Goal: Navigation & Orientation: Find specific page/section

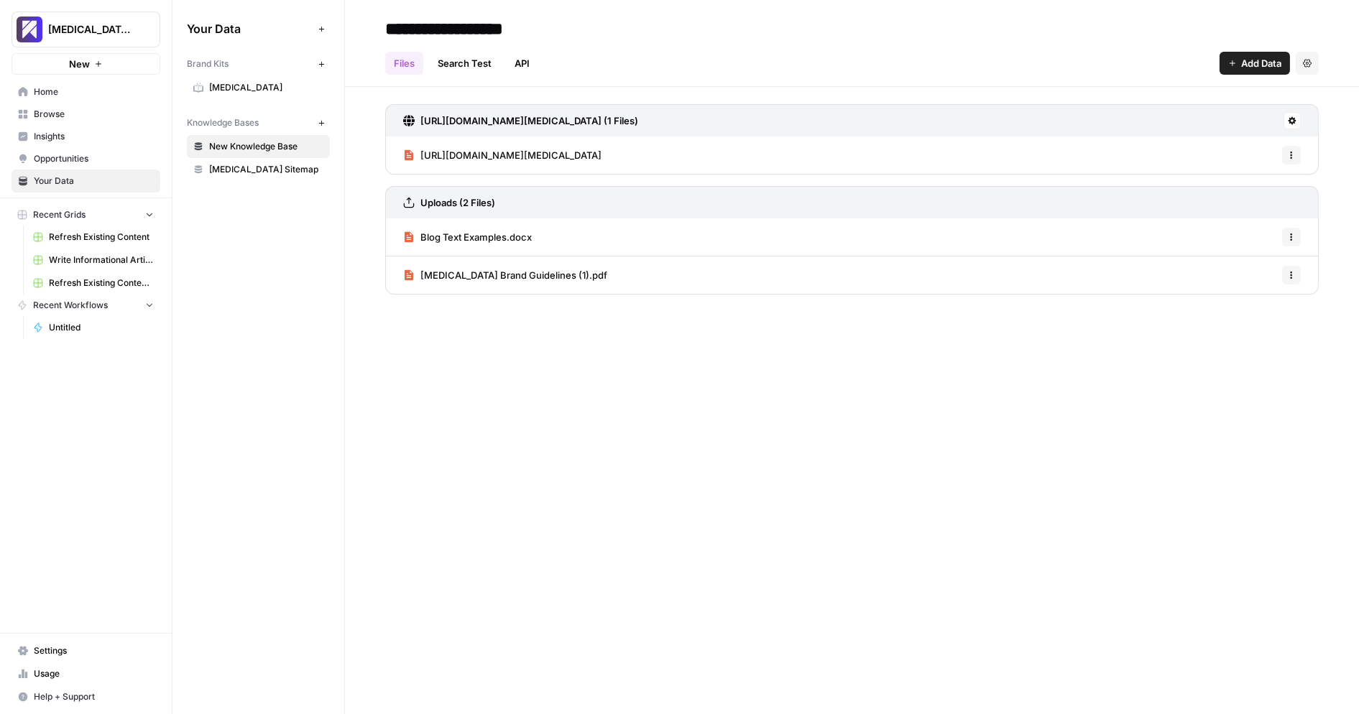
click at [113, 139] on span "Insights" at bounding box center [94, 136] width 120 height 13
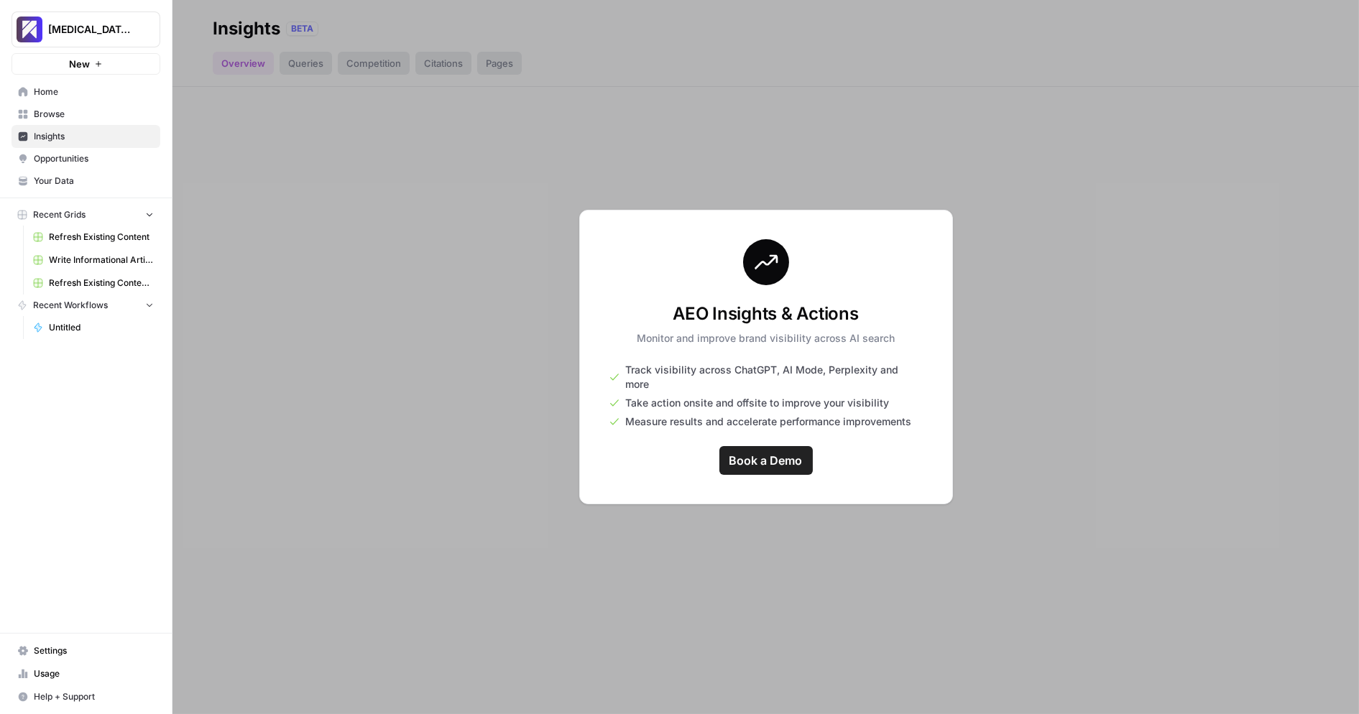
click at [511, 337] on div at bounding box center [766, 357] width 1187 height 714
click at [61, 153] on span "Opportunities" at bounding box center [94, 158] width 120 height 13
click at [91, 683] on link "Usage" at bounding box center [86, 674] width 149 height 23
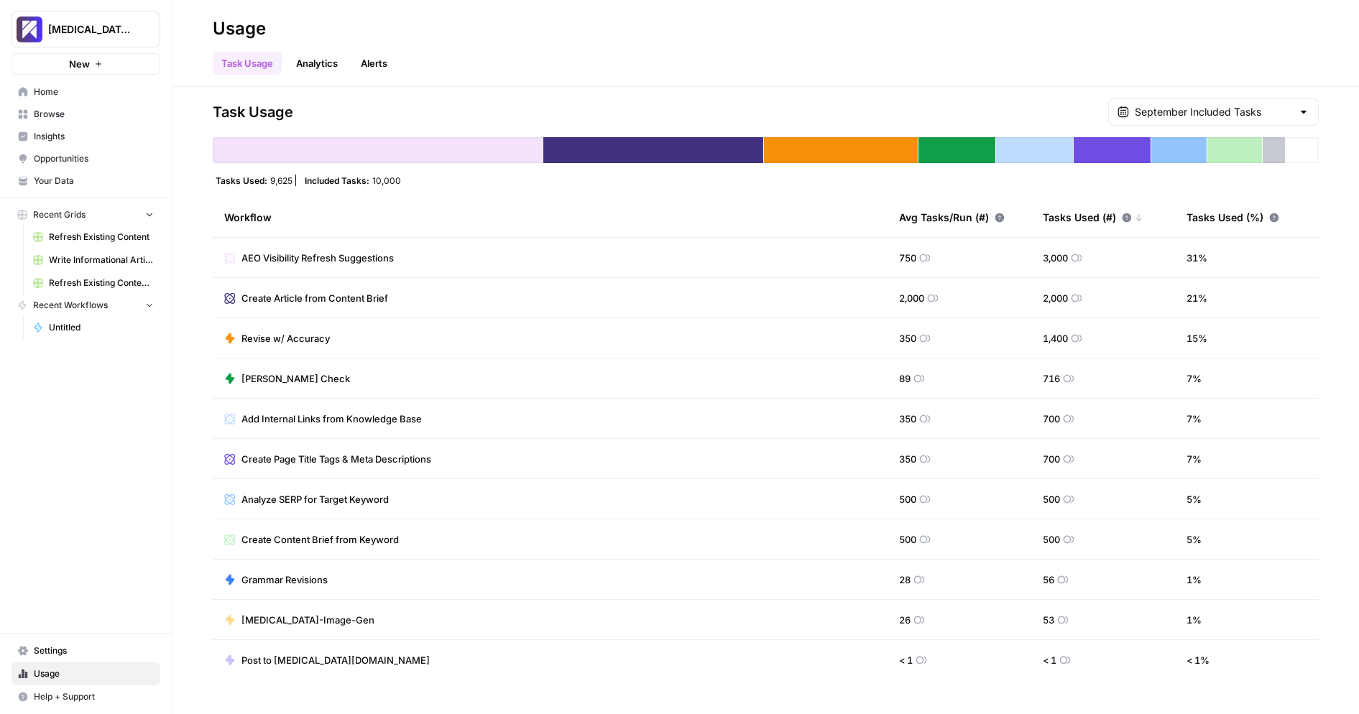
click at [94, 654] on span "Settings" at bounding box center [94, 651] width 120 height 13
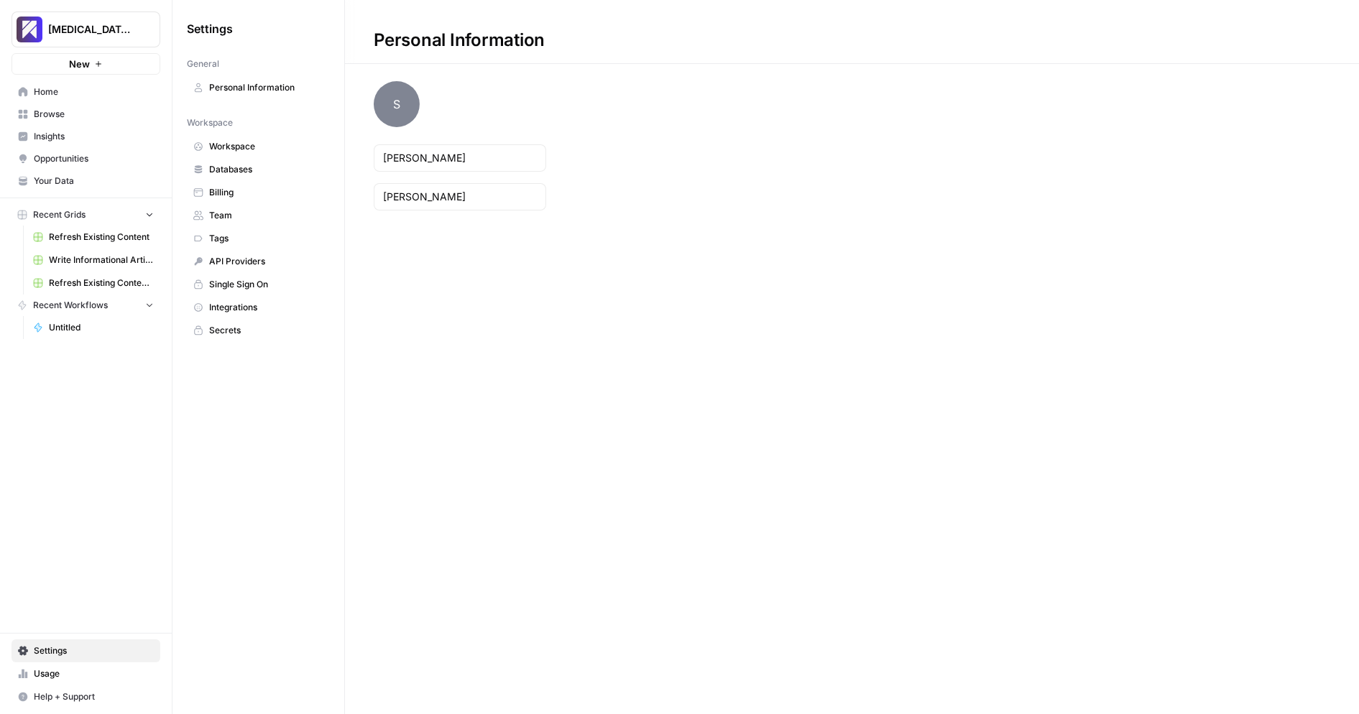
click at [272, 183] on link "Billing" at bounding box center [258, 192] width 143 height 23
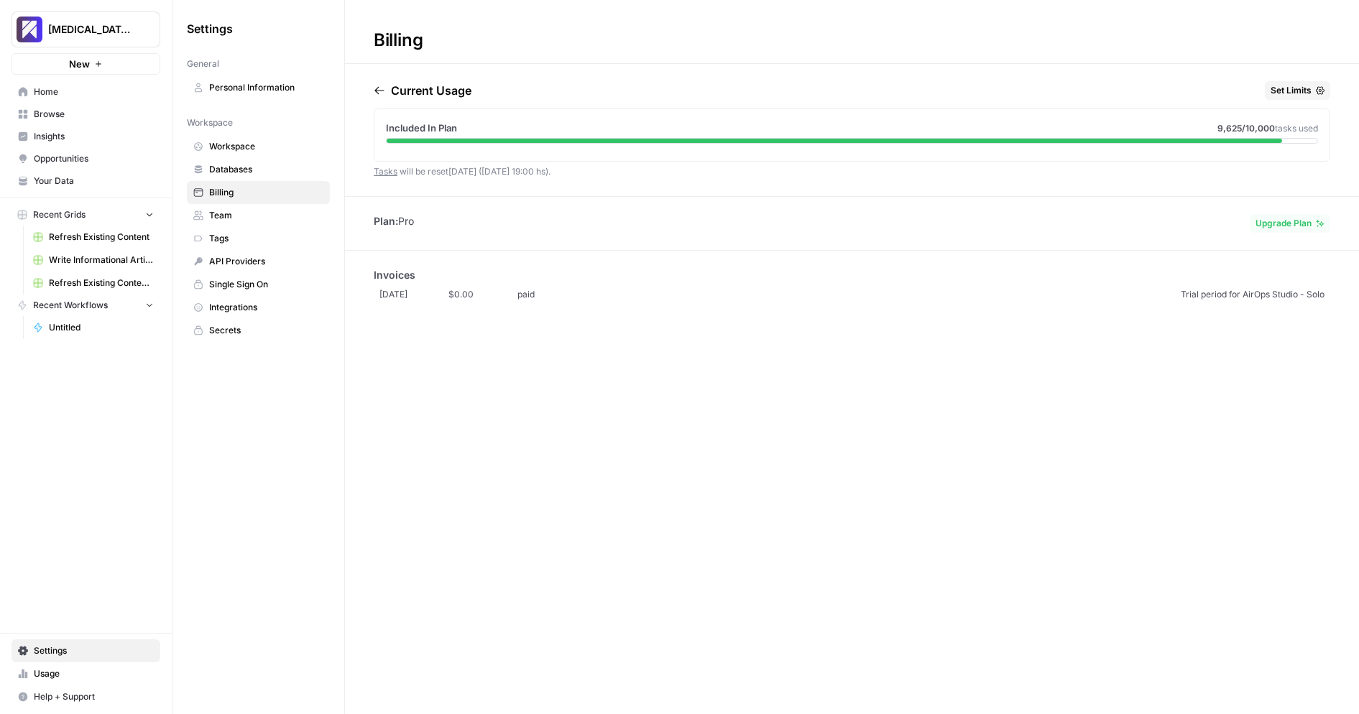
click at [269, 170] on span "Databases" at bounding box center [266, 169] width 114 height 13
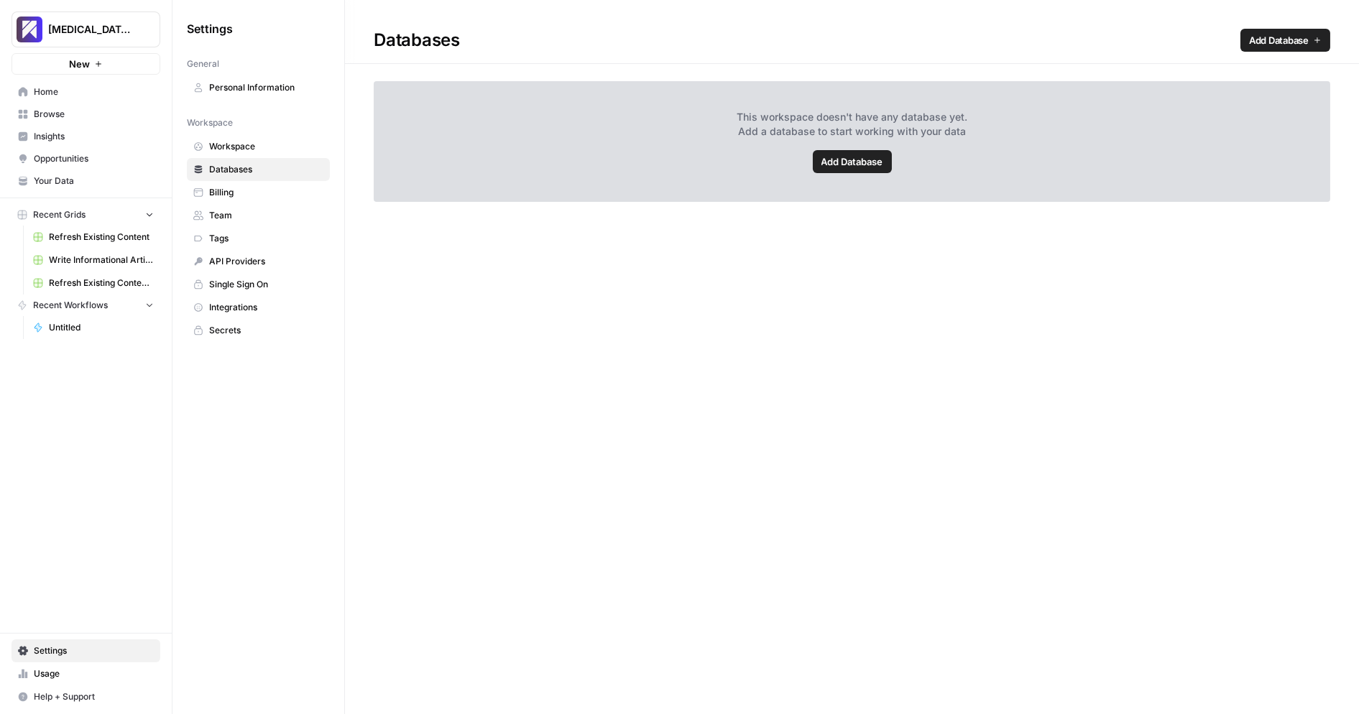
click at [261, 193] on span "Billing" at bounding box center [266, 192] width 114 height 13
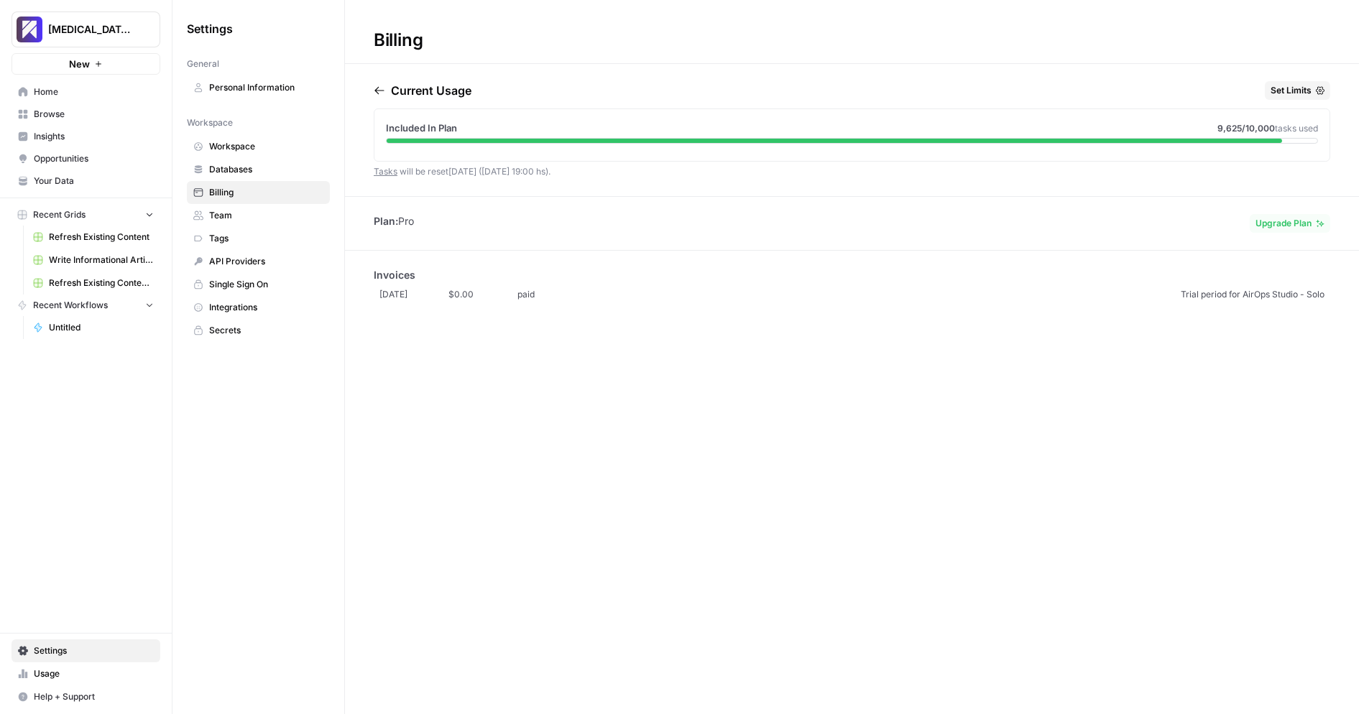
click at [265, 156] on nav "Workspace Workspace Databases Billing Team Tags API Providers Single Sign On In…" at bounding box center [258, 226] width 143 height 231
click at [267, 144] on span "Workspace" at bounding box center [266, 146] width 114 height 13
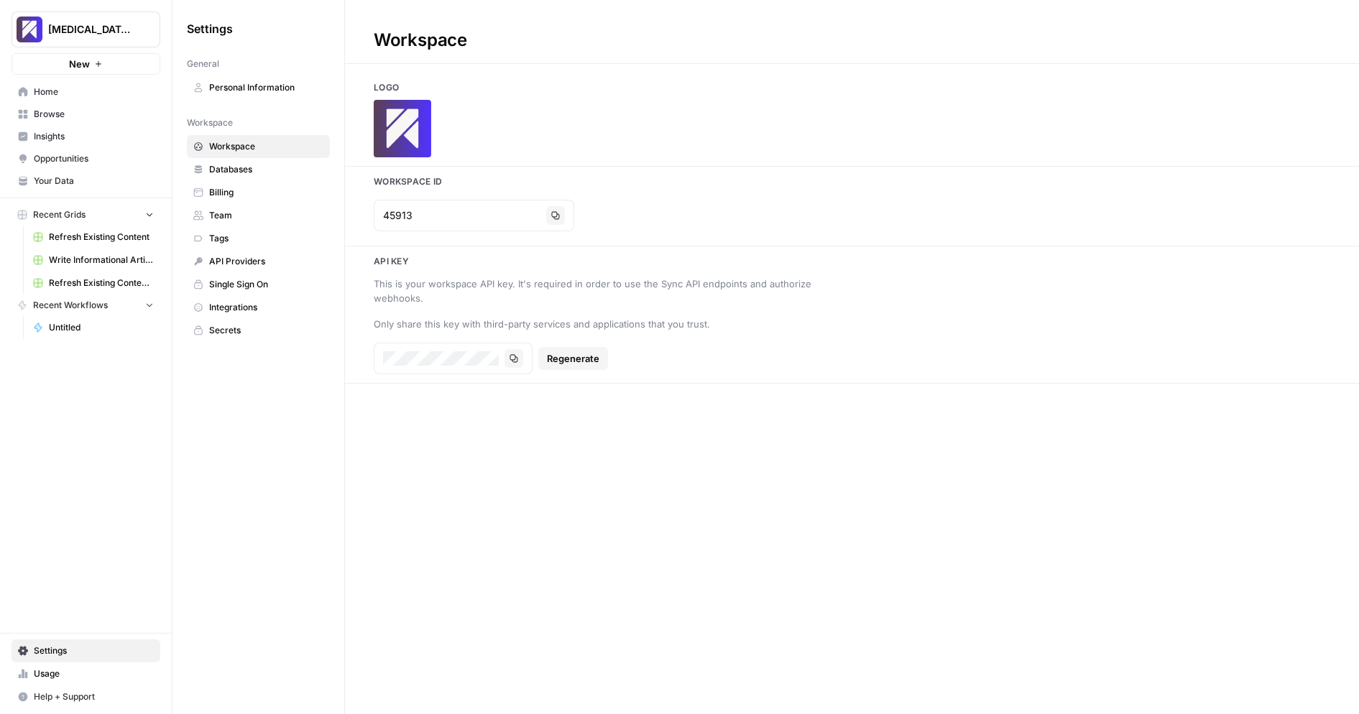
click at [264, 175] on link "Databases" at bounding box center [258, 169] width 143 height 23
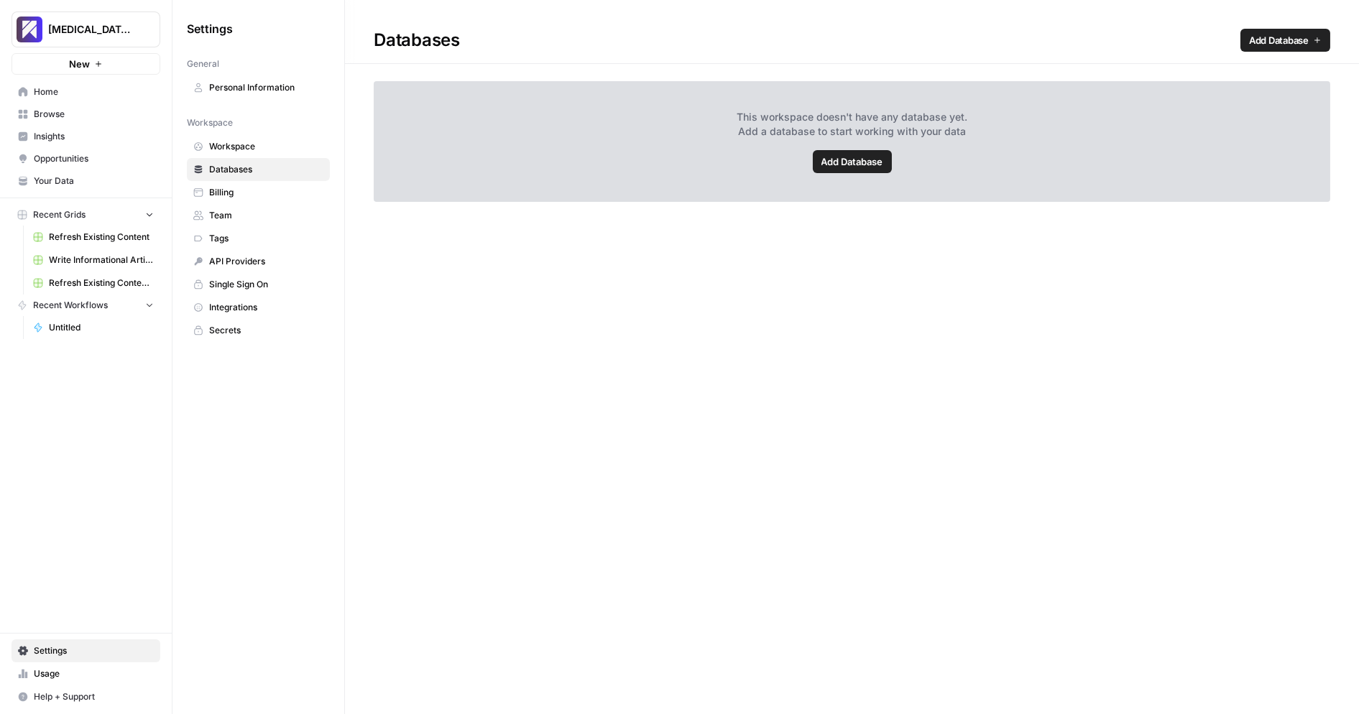
click at [262, 190] on span "Billing" at bounding box center [266, 192] width 114 height 13
